Goal: Find specific page/section: Find specific page/section

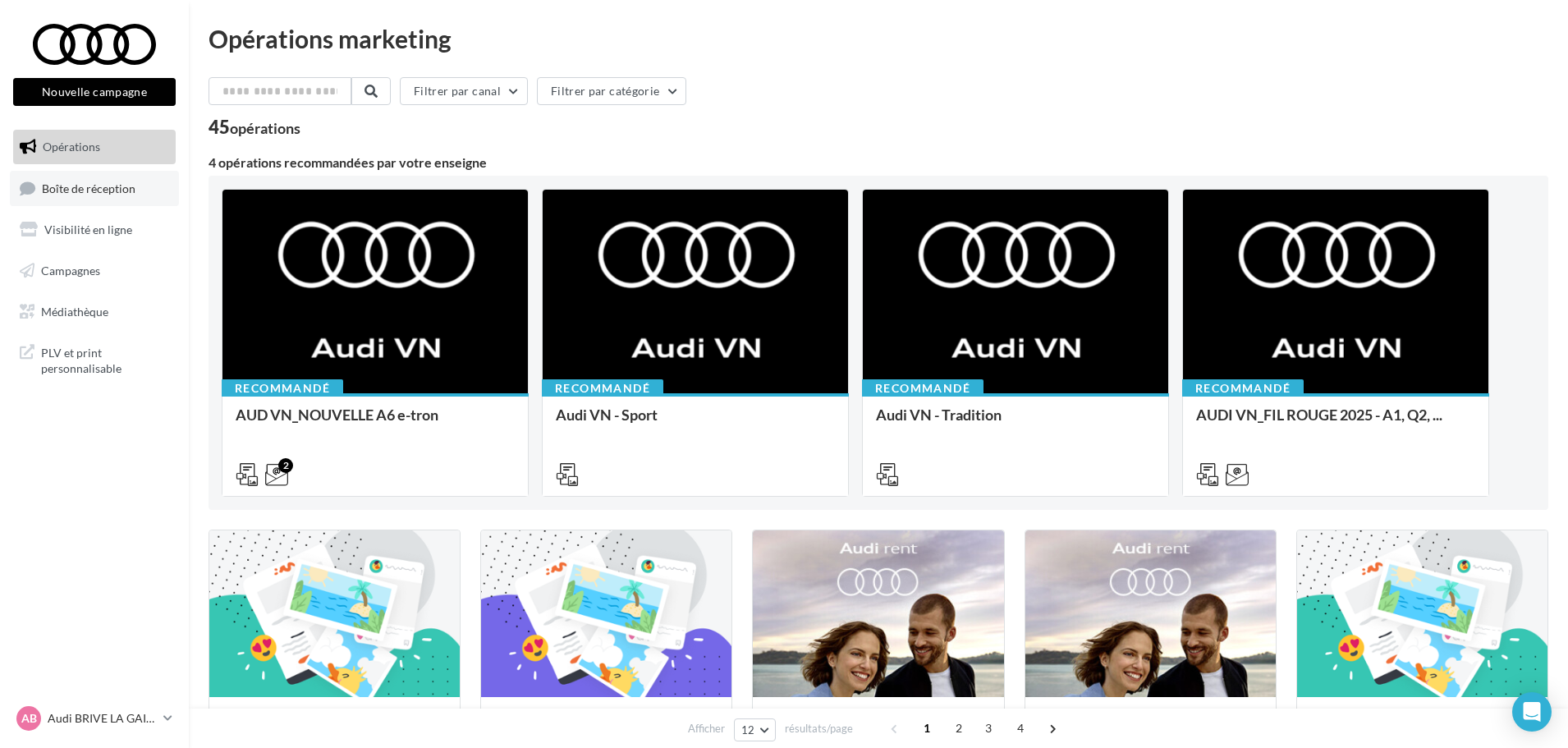
click at [99, 192] on span "Boîte de réception" at bounding box center [89, 188] width 93 height 14
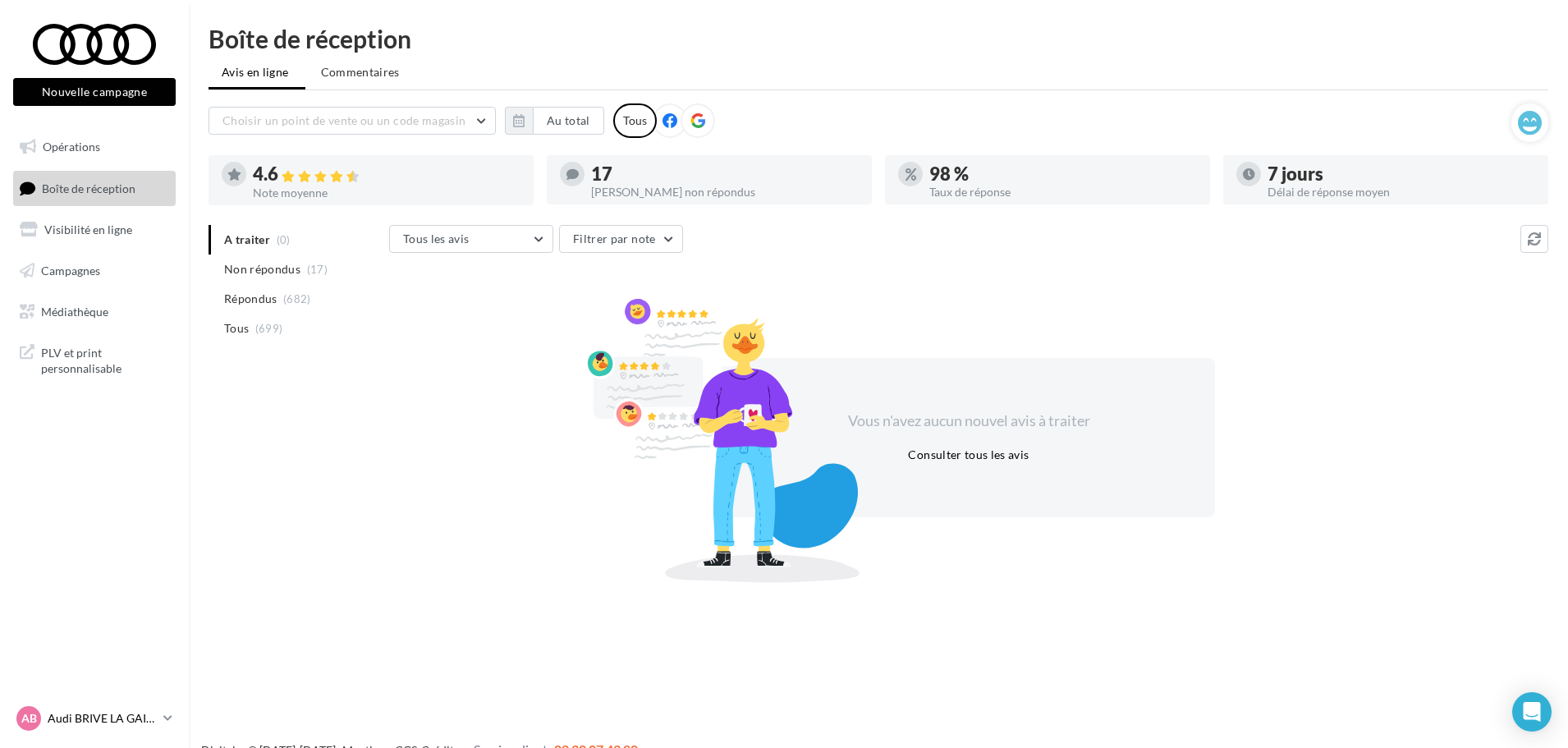
click at [159, 721] on link "AB Audi BRIVE LA GAILLARDE audi-briv-lab" at bounding box center [94, 718] width 162 height 31
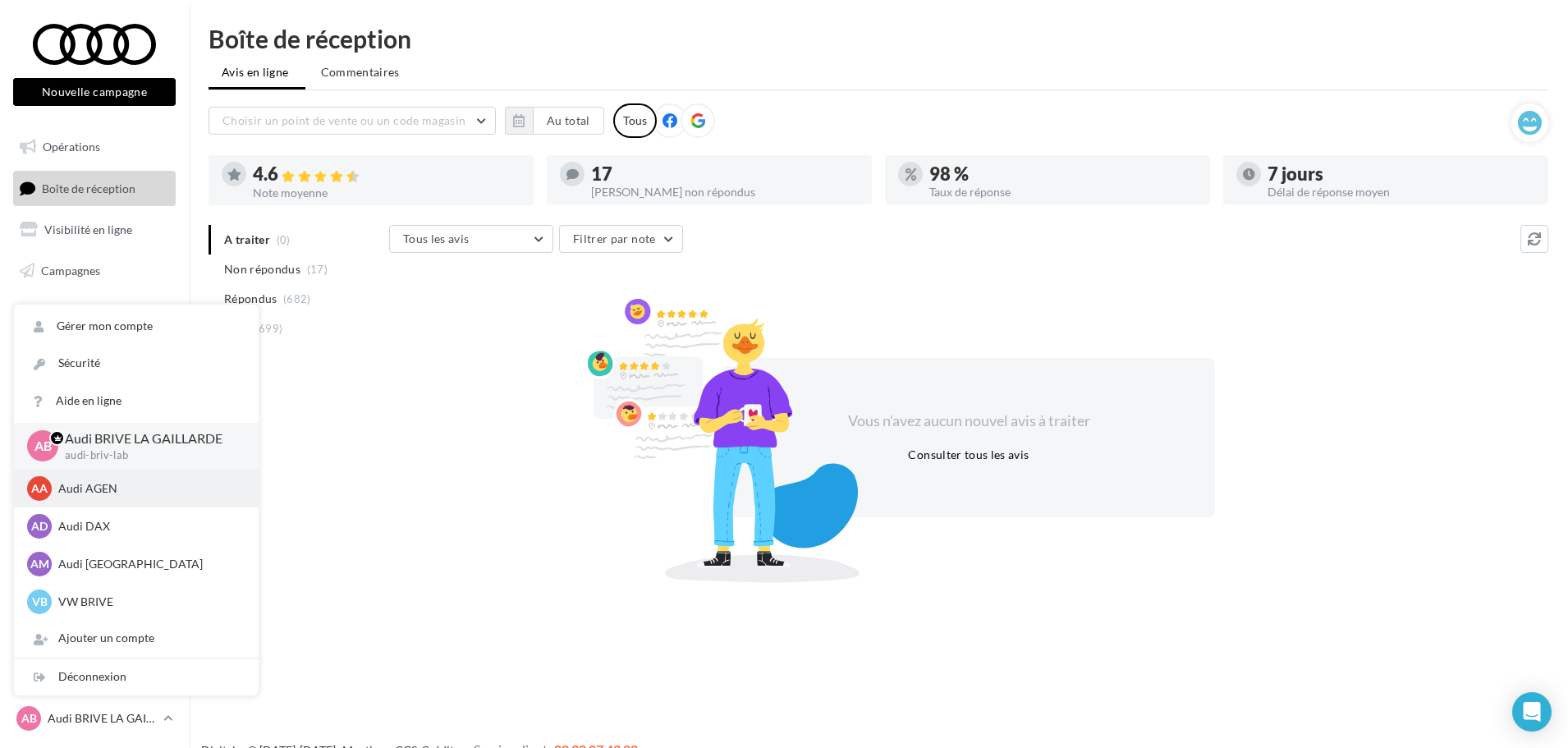
click at [118, 498] on div "AA Audi AGEN audi-agen-lab" at bounding box center [136, 487] width 219 height 24
